Goal: Task Accomplishment & Management: Complete application form

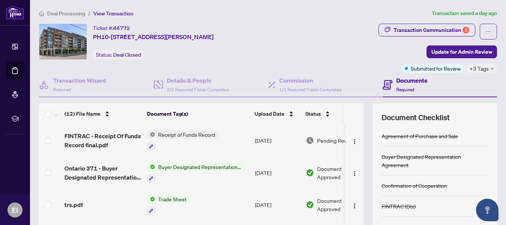
scroll to position [122, 0]
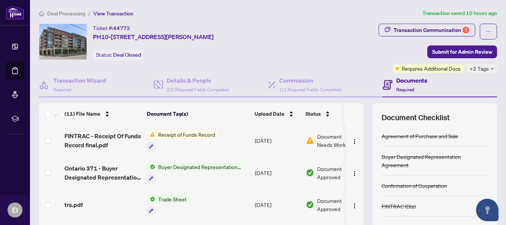
click at [330, 142] on span "Document Needs Work" at bounding box center [336, 140] width 39 height 17
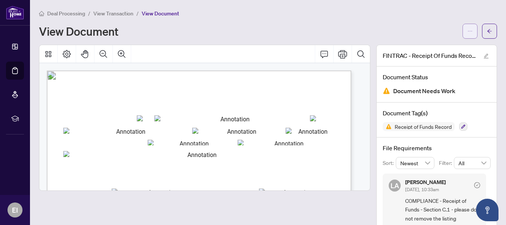
click at [468, 28] on span "button" at bounding box center [470, 31] width 5 height 12
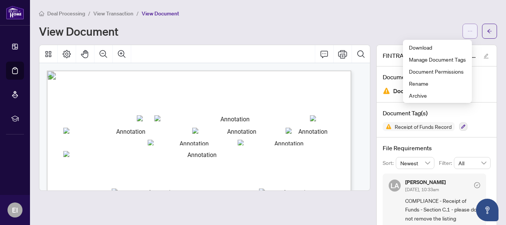
click at [468, 27] on span "button" at bounding box center [470, 31] width 5 height 12
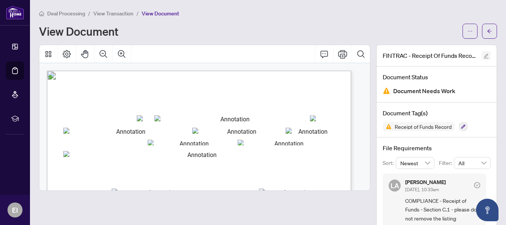
click at [484, 54] on icon "edit" at bounding box center [486, 55] width 5 height 5
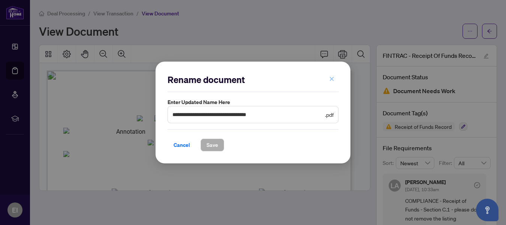
click at [331, 77] on icon "close" at bounding box center [331, 78] width 5 height 5
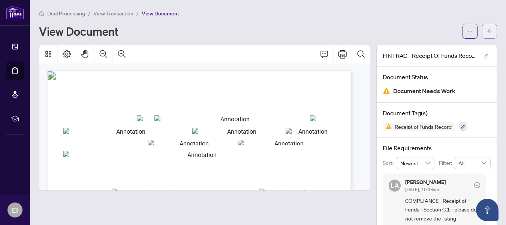
click at [487, 30] on span "button" at bounding box center [489, 31] width 5 height 12
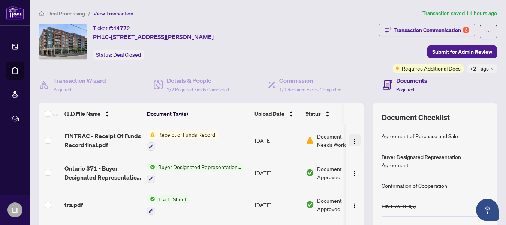
click at [352, 139] on img "button" at bounding box center [355, 141] width 6 height 6
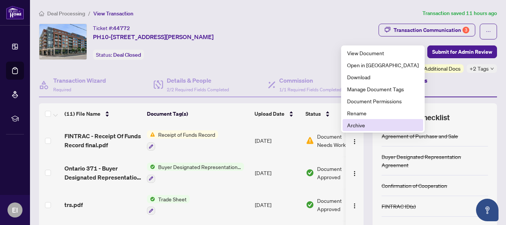
click at [353, 123] on span "Archive" at bounding box center [383, 125] width 72 height 8
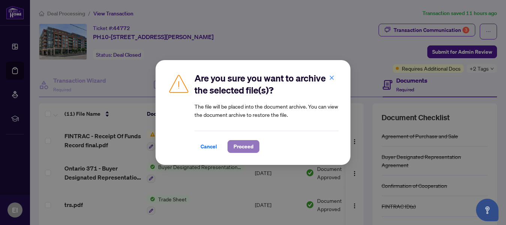
click at [249, 144] on span "Proceed" at bounding box center [244, 146] width 20 height 12
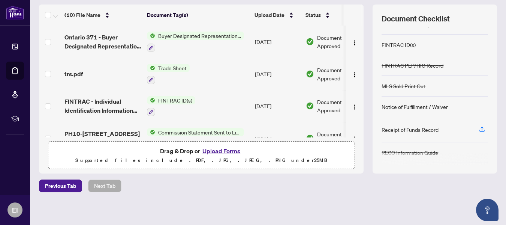
scroll to position [76, 0]
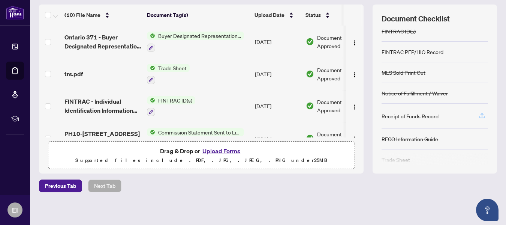
click at [479, 112] on icon "button" at bounding box center [482, 115] width 7 height 7
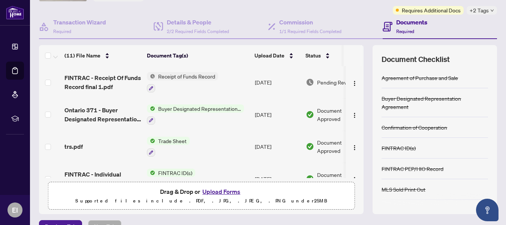
scroll to position [0, 0]
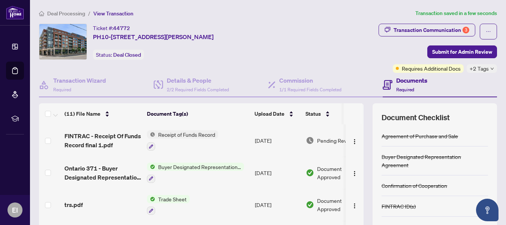
click at [491, 68] on icon "down" at bounding box center [493, 69] width 4 height 4
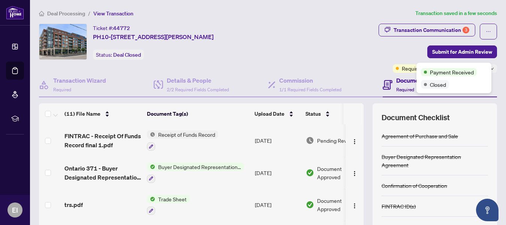
click at [485, 68] on div "Payment Received" at bounding box center [454, 71] width 66 height 9
click at [334, 62] on div "Transaction Communication 3 Submit for Admin Review Requires Additional Docs +2…" at bounding box center [398, 48] width 200 height 49
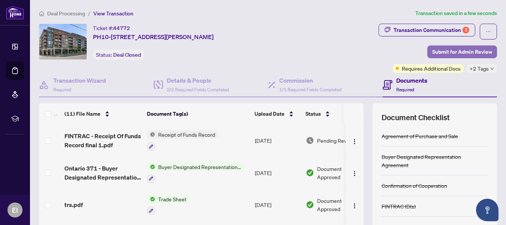
click at [455, 49] on span "Submit for Admin Review" at bounding box center [462, 52] width 60 height 12
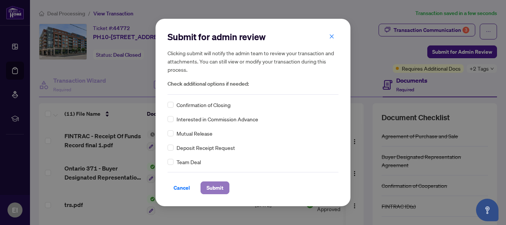
click at [218, 189] on span "Submit" at bounding box center [215, 188] width 17 height 12
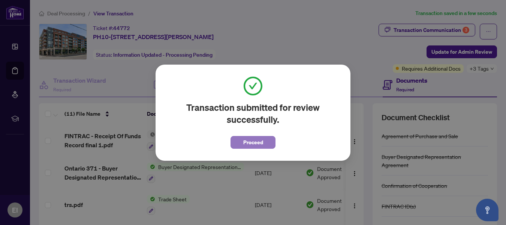
click at [244, 143] on span "Proceed" at bounding box center [253, 142] width 20 height 12
